Goal: Task Accomplishment & Management: Use online tool/utility

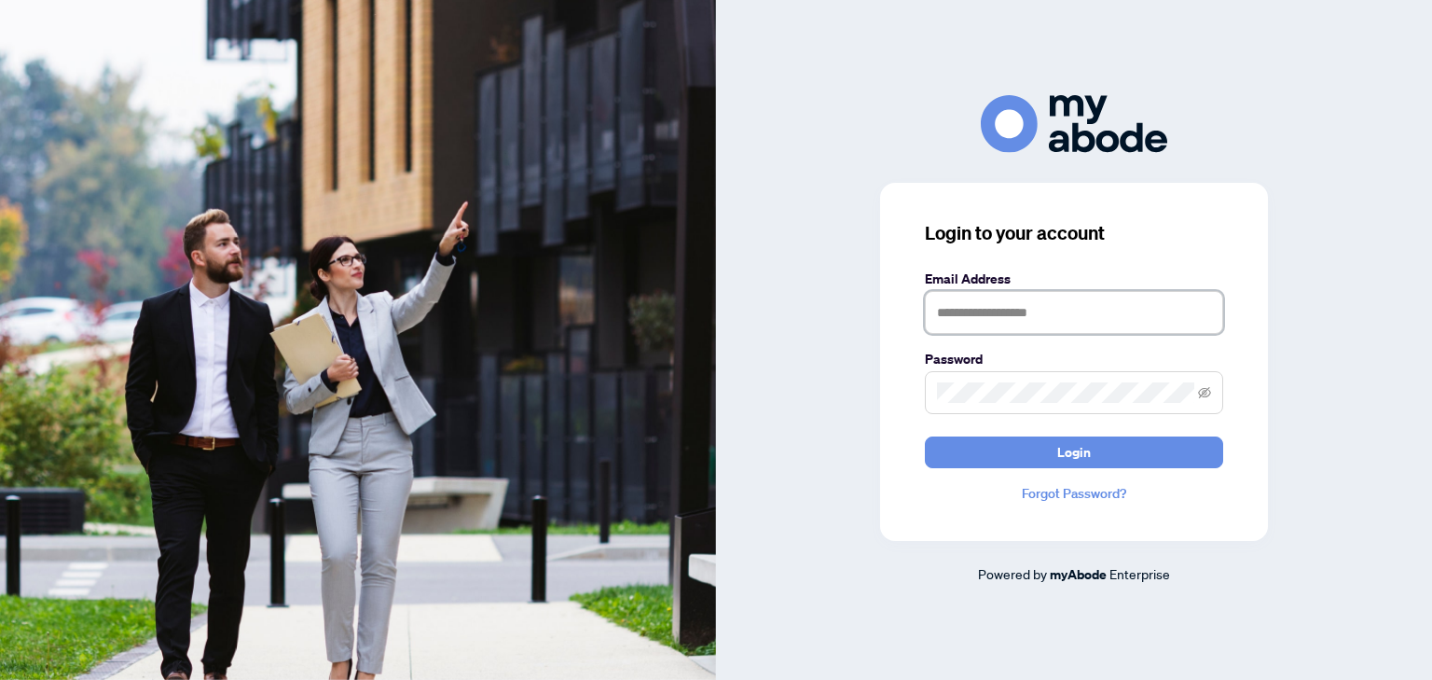
click at [980, 324] on input "text" at bounding box center [1074, 312] width 298 height 43
type input "**********"
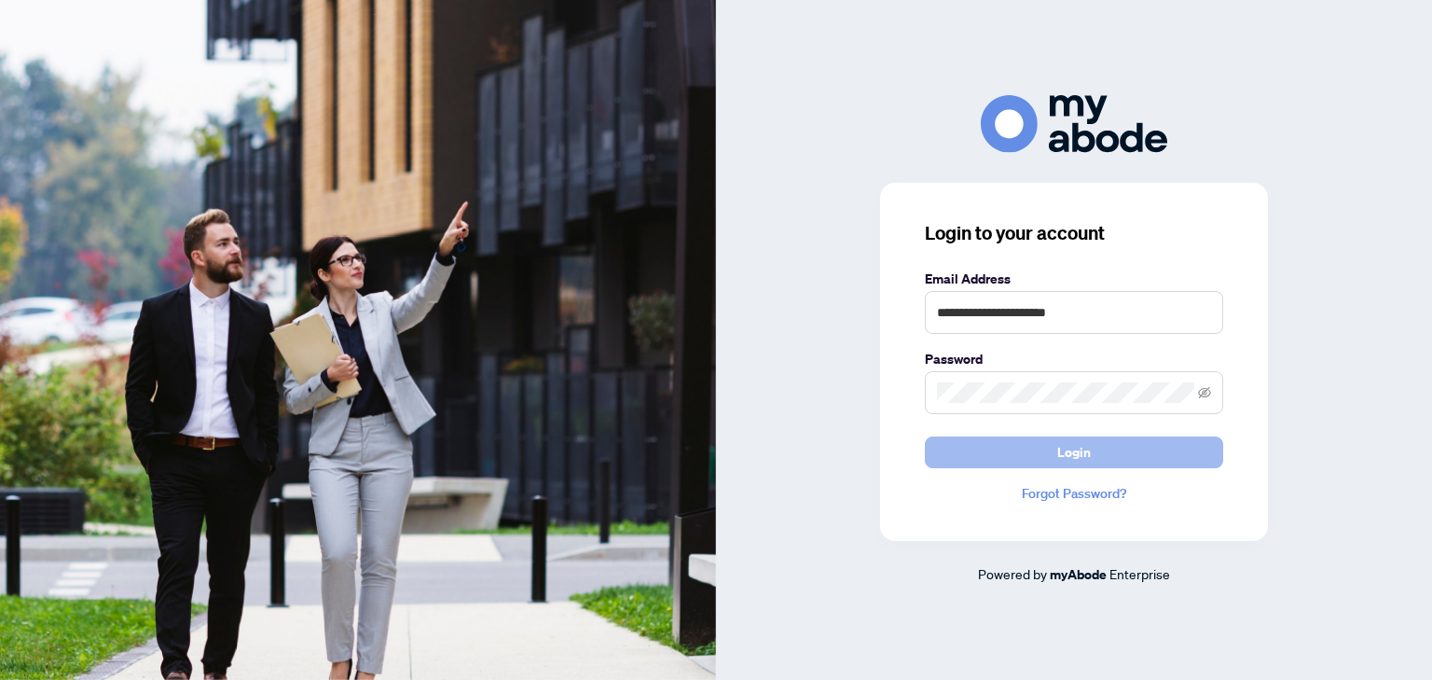
click at [1093, 463] on button "Login" at bounding box center [1074, 452] width 298 height 32
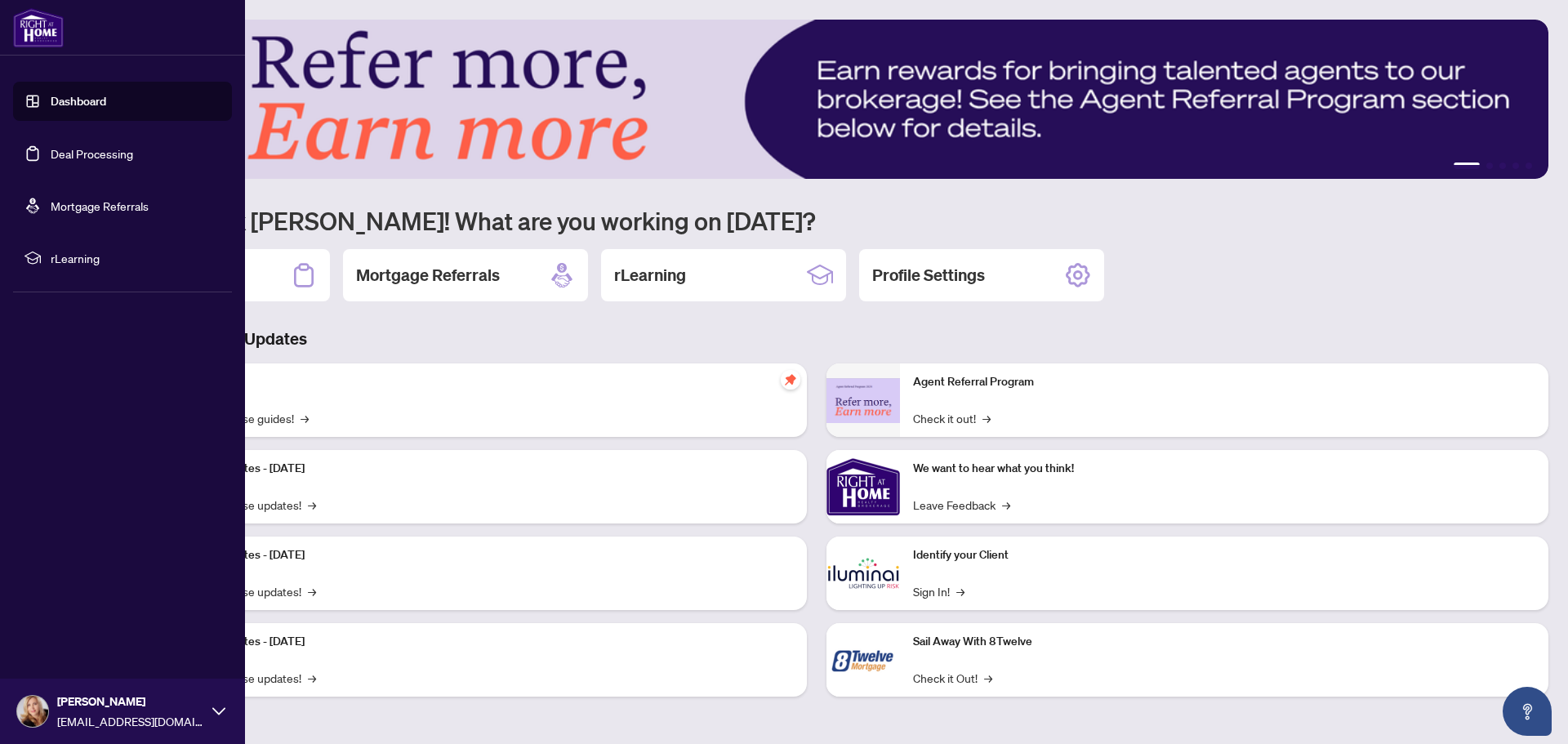
click at [51, 153] on link "Deal Processing" at bounding box center [92, 153] width 82 height 15
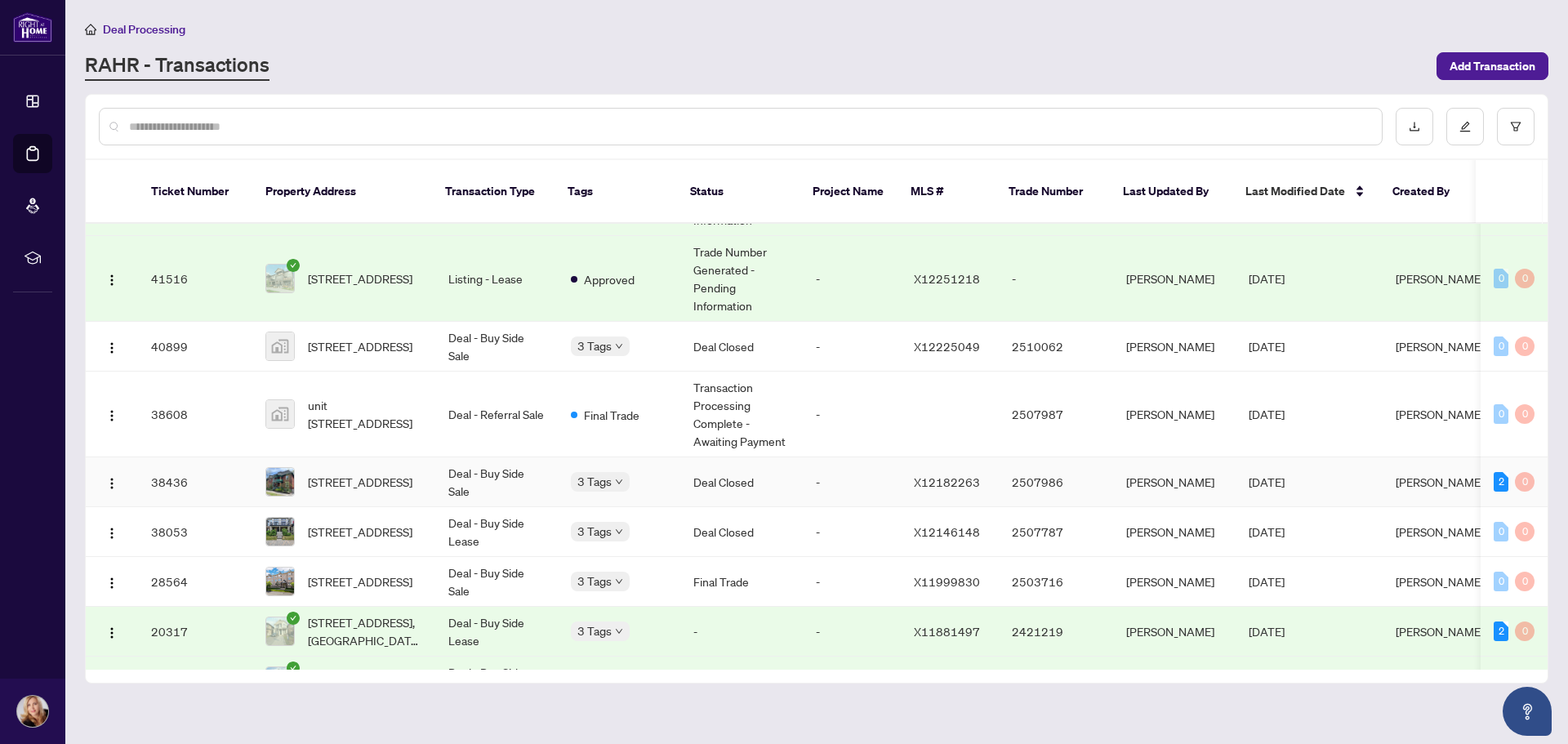
scroll to position [287, 0]
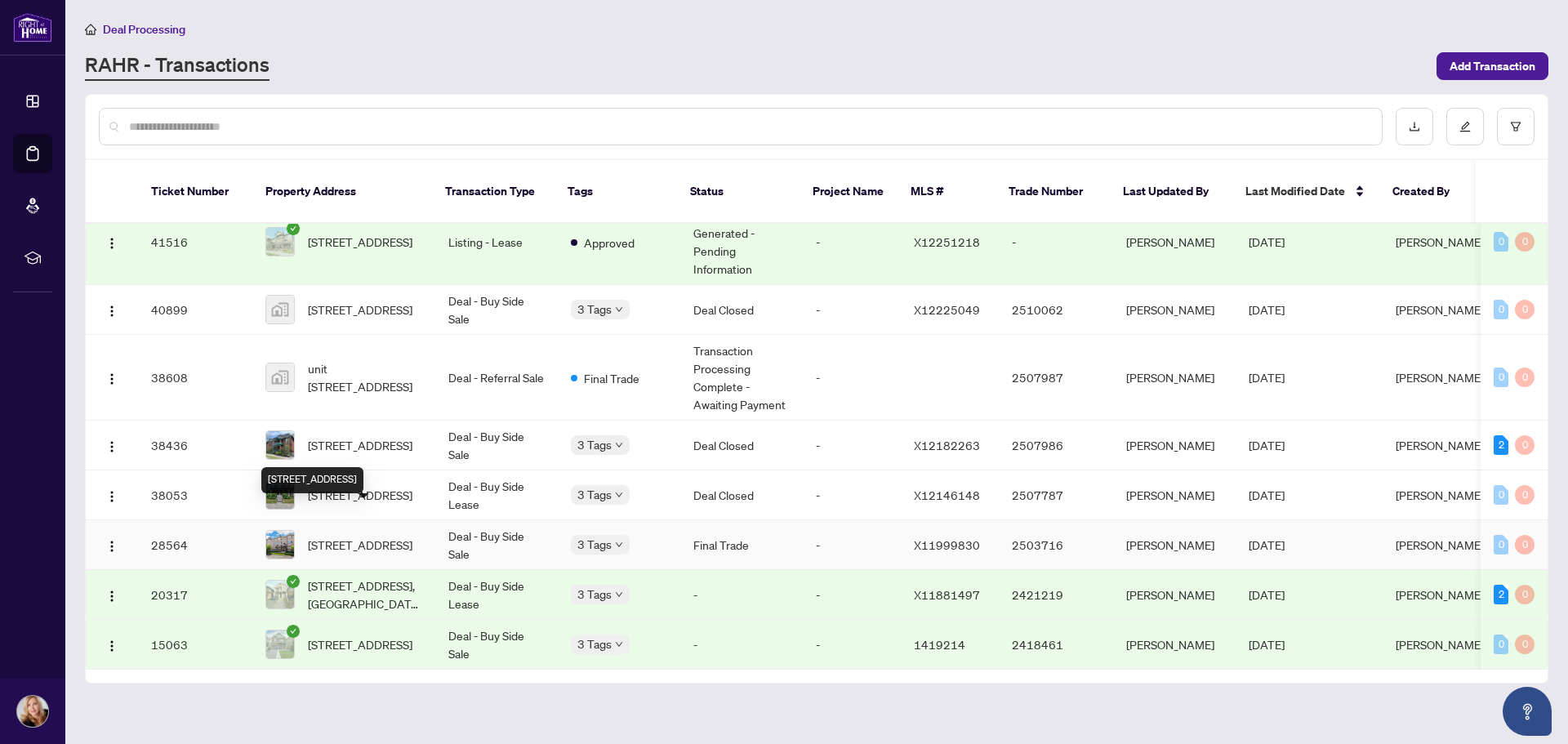
click at [323, 535] on span "[STREET_ADDRESS]" at bounding box center [359, 544] width 104 height 18
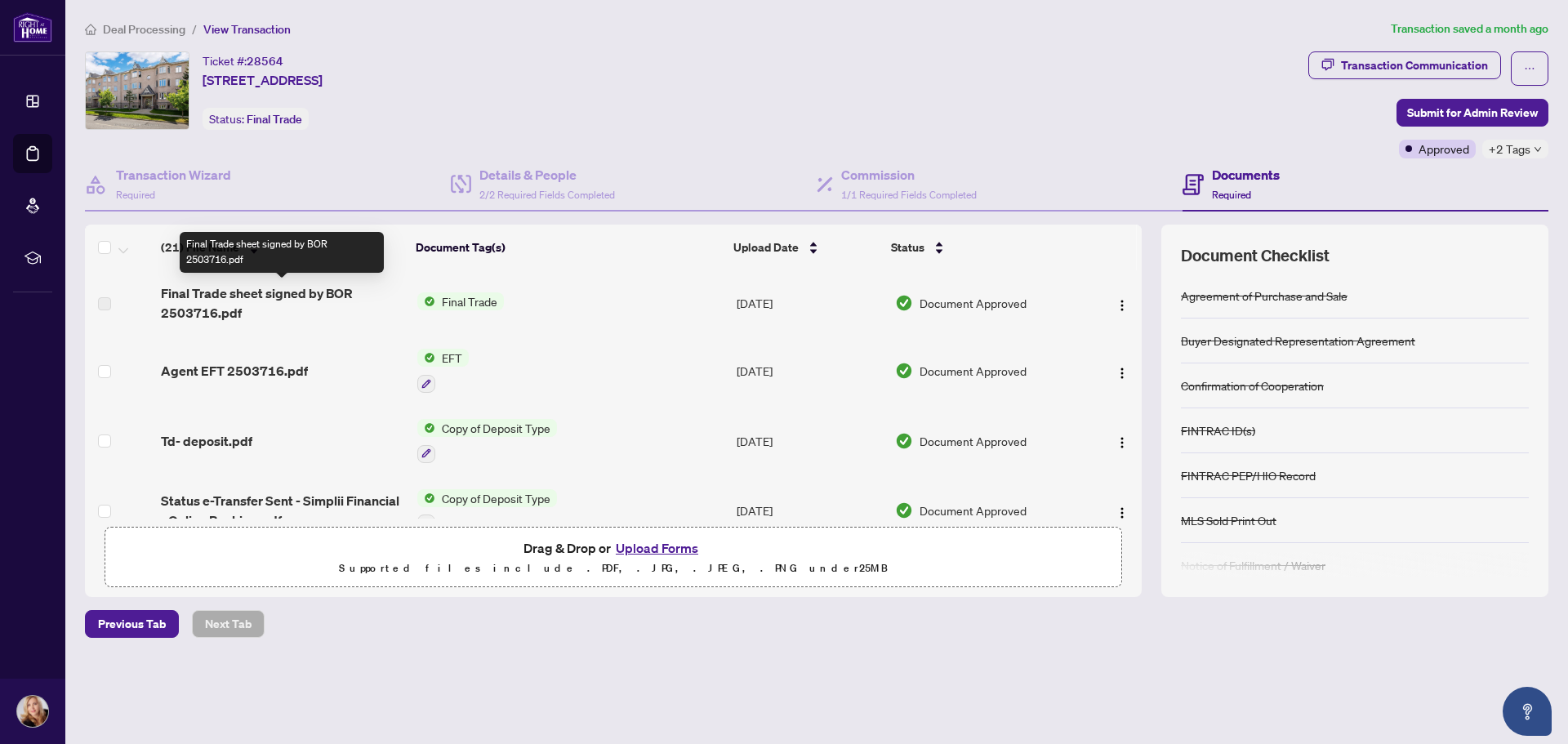
click at [210, 305] on span "Final Trade sheet signed by BOR 2503716.pdf" at bounding box center [282, 302] width 243 height 39
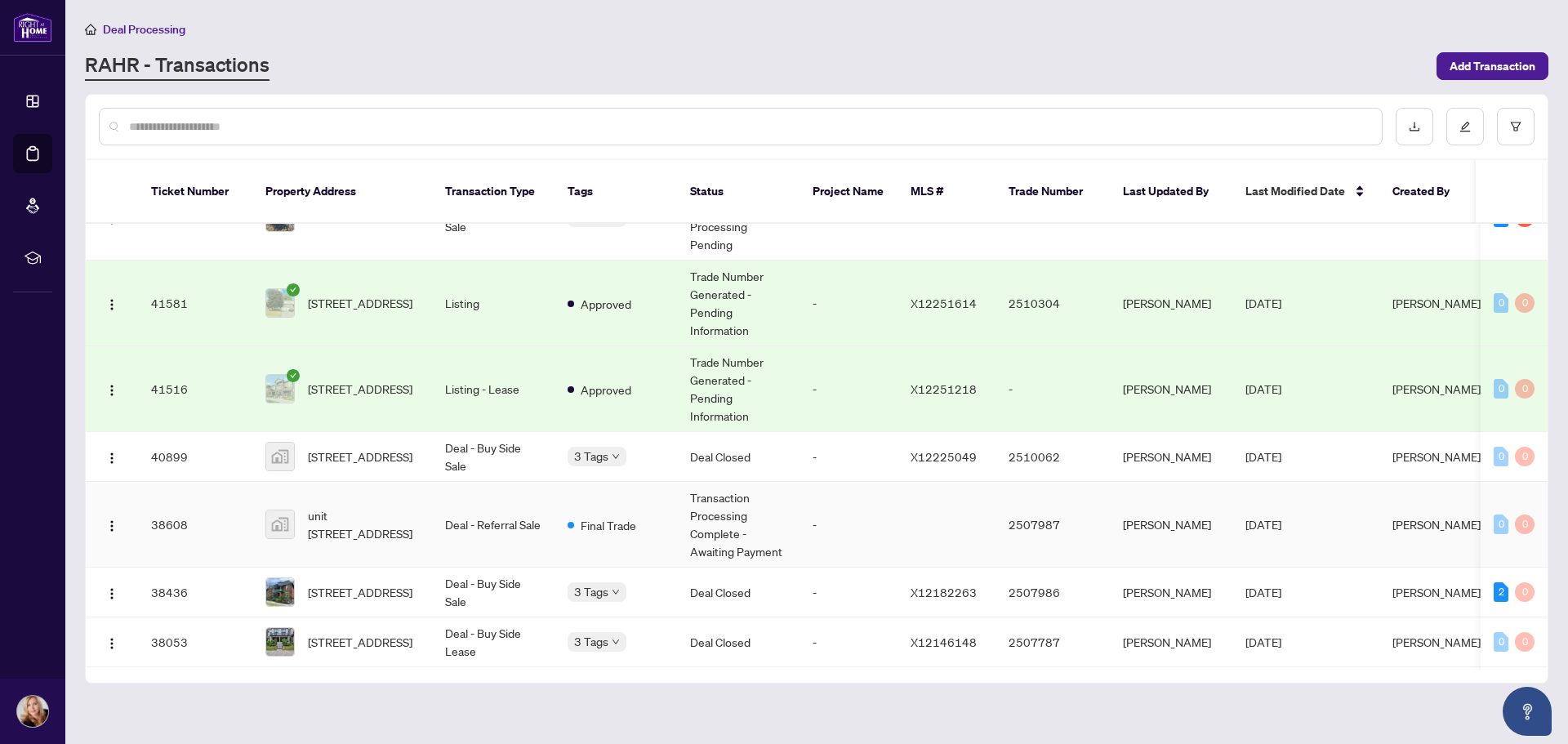
scroll to position [163, 0]
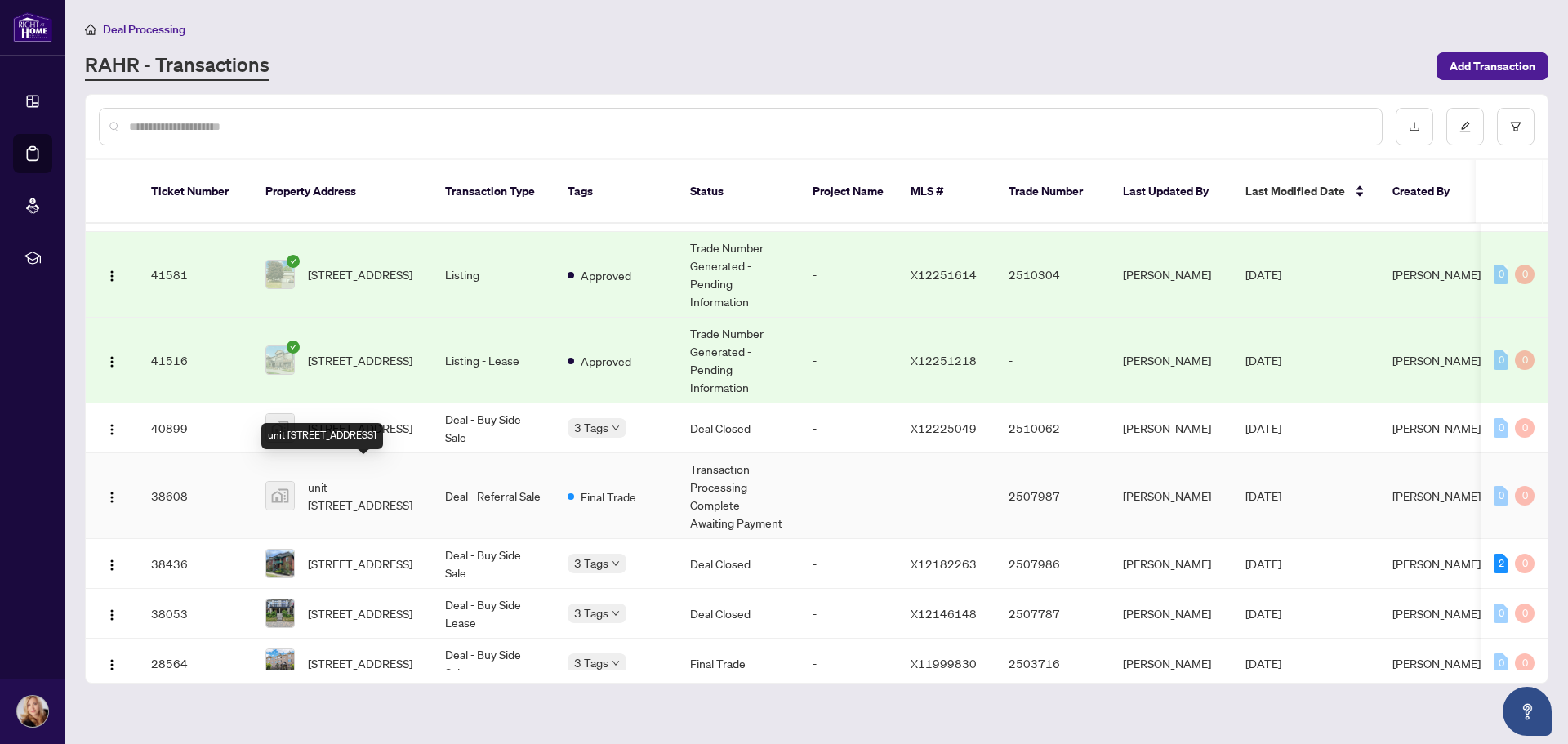
click at [343, 491] on span "unit [STREET_ADDRESS]" at bounding box center [363, 495] width 111 height 36
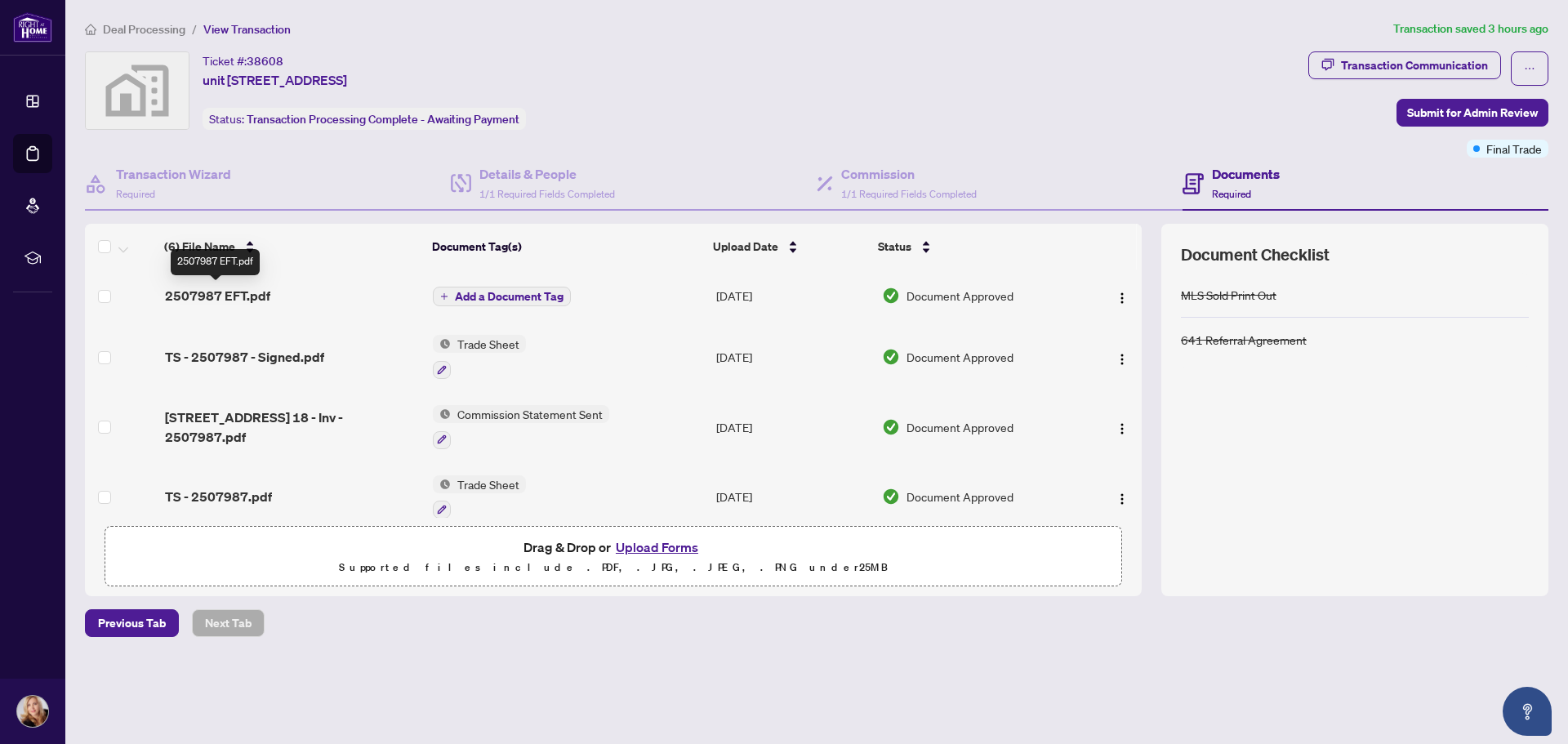
click at [206, 295] on span "2507987 EFT.pdf" at bounding box center [217, 295] width 105 height 19
